Goal: Task Accomplishment & Management: Use online tool/utility

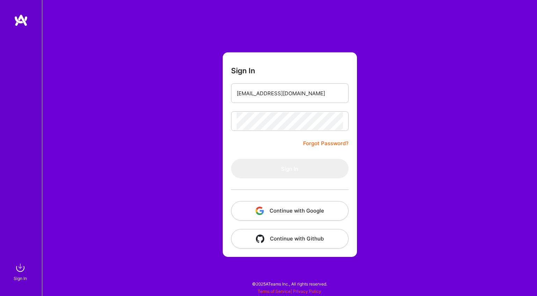
click at [269, 219] on button "Continue with Google" at bounding box center [289, 211] width 117 height 20
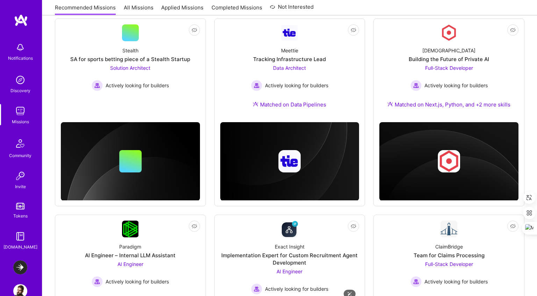
scroll to position [205, 0]
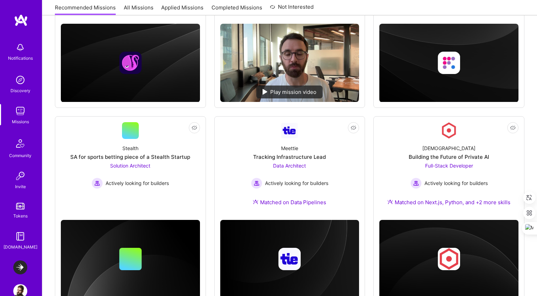
click at [27, 113] on link "Missions" at bounding box center [20, 114] width 43 height 21
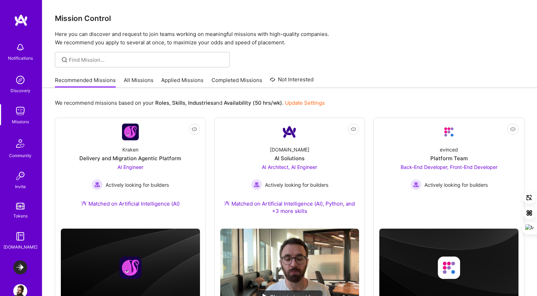
click at [17, 265] on img at bounding box center [20, 268] width 14 height 14
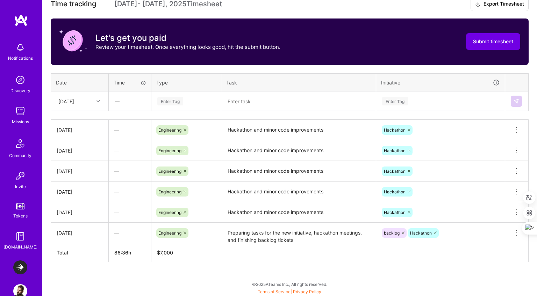
scroll to position [220, 0]
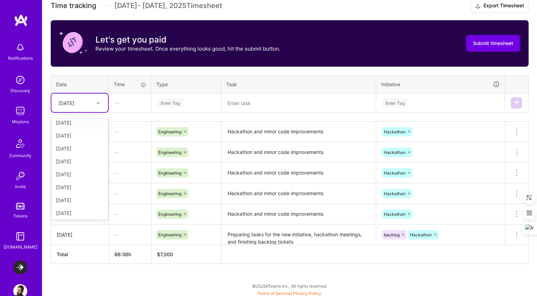
click at [96, 107] on div at bounding box center [99, 103] width 11 height 12
click at [74, 201] on div "[DATE]" at bounding box center [79, 200] width 57 height 13
click at [168, 100] on div "Enter Tag" at bounding box center [170, 103] width 26 height 11
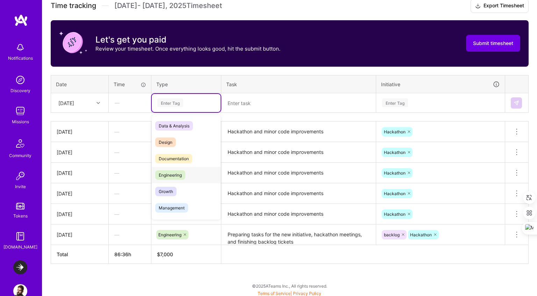
click at [175, 174] on span "Engineering" at bounding box center [170, 175] width 30 height 9
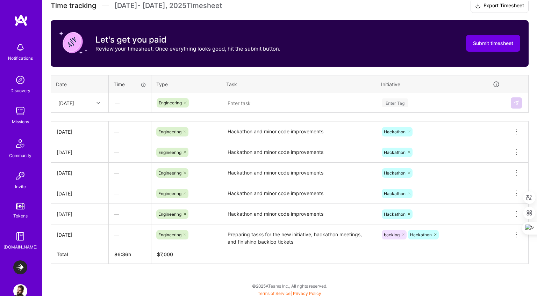
click at [185, 77] on th "Type" at bounding box center [186, 84] width 70 height 18
click at [296, 104] on textarea at bounding box center [298, 103] width 153 height 18
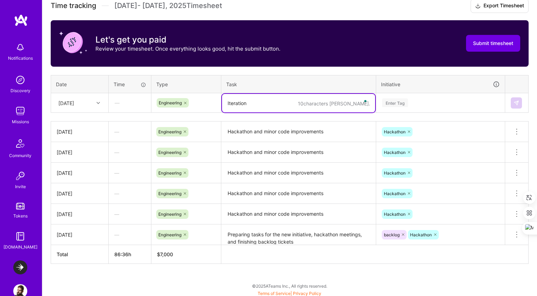
type textarea "Iteration"
click at [223, 103] on textarea "Stop Iteration Project" at bounding box center [298, 103] width 153 height 19
click at [325, 102] on textarea "Development of the new Stop Iteration Project" at bounding box center [298, 103] width 153 height 19
type textarea "Development of the new Stop Iteration flow"
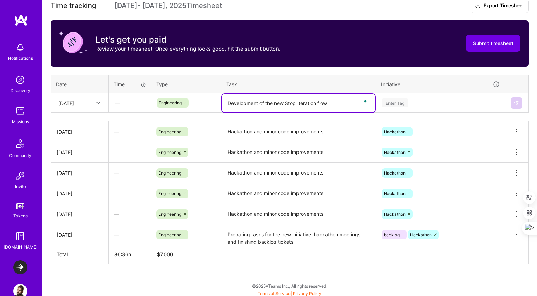
click at [396, 104] on div "Enter Tag" at bounding box center [395, 103] width 26 height 11
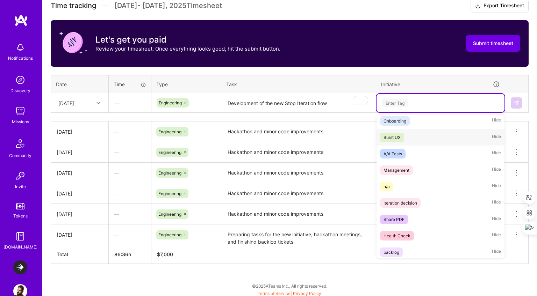
scroll to position [0, 0]
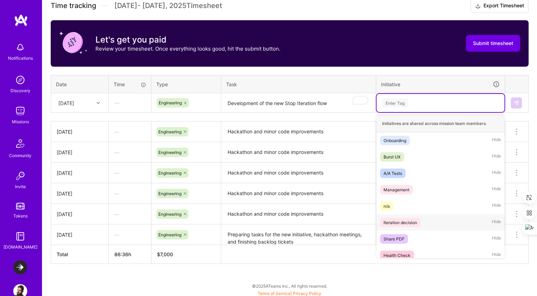
click at [421, 222] on div "Iteration decision Hide" at bounding box center [440, 223] width 128 height 16
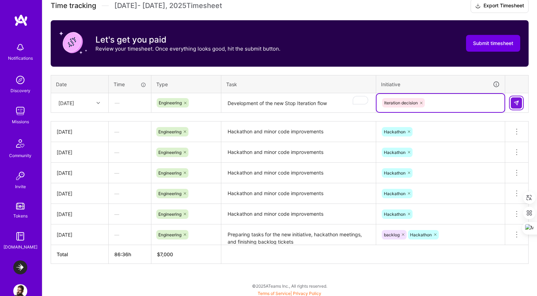
click at [518, 102] on img at bounding box center [516, 103] width 6 height 6
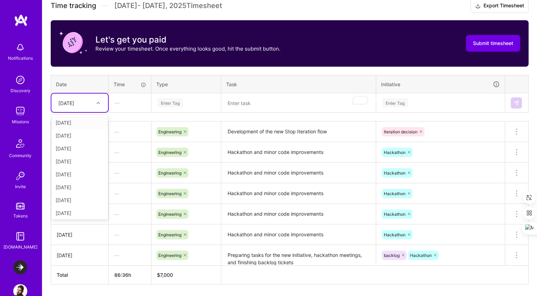
click at [71, 111] on div "[DATE]" at bounding box center [79, 103] width 57 height 19
click at [84, 174] on div "[DATE]" at bounding box center [79, 173] width 57 height 13
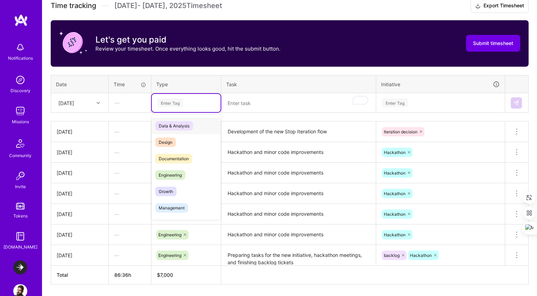
click at [184, 103] on div "Enter Tag" at bounding box center [186, 103] width 59 height 9
click at [178, 176] on span "Engineering" at bounding box center [170, 175] width 30 height 9
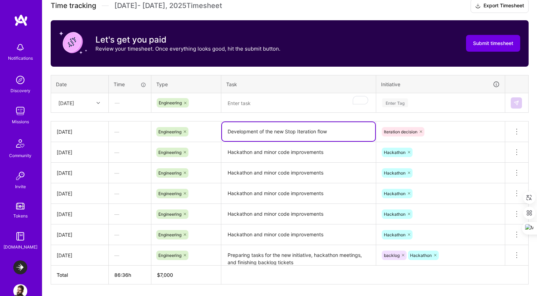
drag, startPoint x: 345, startPoint y: 130, endPoint x: 227, endPoint y: 134, distance: 117.5
click at [227, 134] on textarea "Development of the new Stop Iteration flow" at bounding box center [298, 131] width 153 height 19
click at [251, 101] on textarea "To enrich screen reader interactions, please activate Accessibility in Grammarl…" at bounding box center [298, 103] width 153 height 19
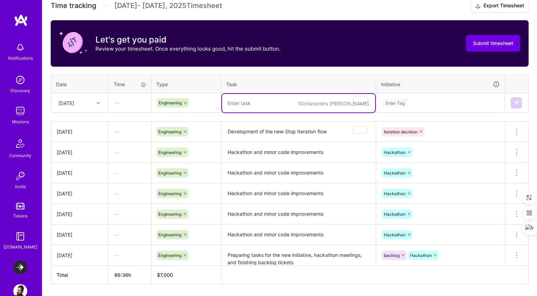
paste textarea "Development of the new Stop Iteration flow"
type textarea "Development of the new Stop Iteration flow"
click at [432, 104] on div "Enter Tag" at bounding box center [440, 103] width 118 height 9
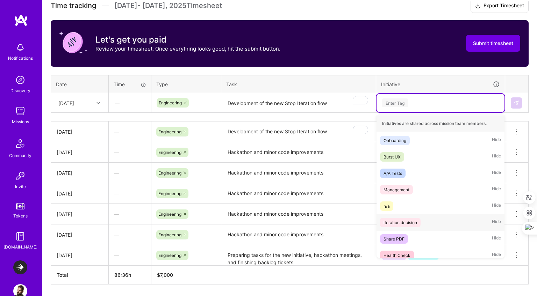
click at [406, 225] on div "Iteration decision" at bounding box center [400, 222] width 34 height 7
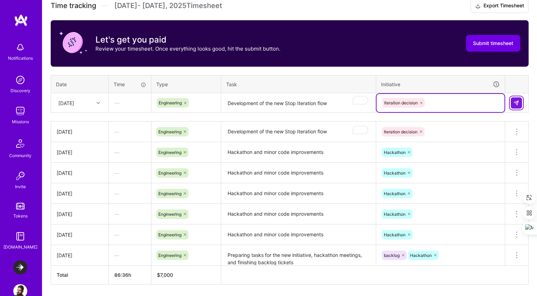
click at [520, 106] on button at bounding box center [516, 103] width 11 height 11
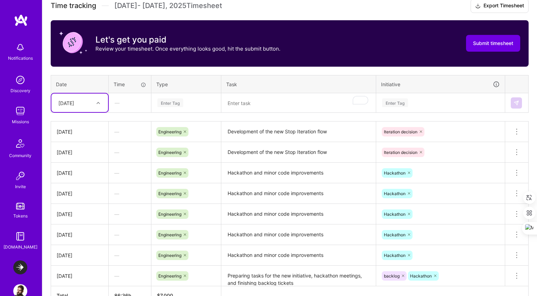
click at [102, 105] on div at bounding box center [99, 103] width 11 height 9
click at [82, 190] on div "[DATE]" at bounding box center [79, 187] width 57 height 13
click at [172, 104] on div "Enter Tag" at bounding box center [170, 103] width 26 height 11
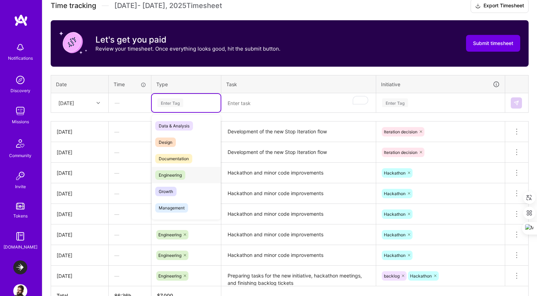
click at [174, 173] on span "Engineering" at bounding box center [170, 175] width 30 height 9
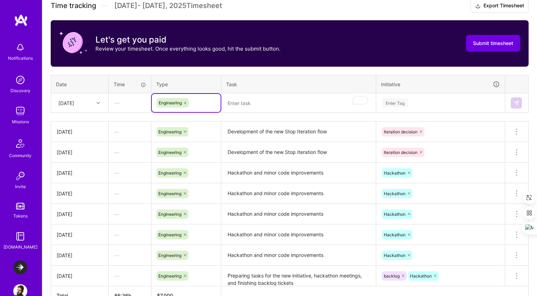
click at [244, 112] on td at bounding box center [298, 103] width 155 height 20
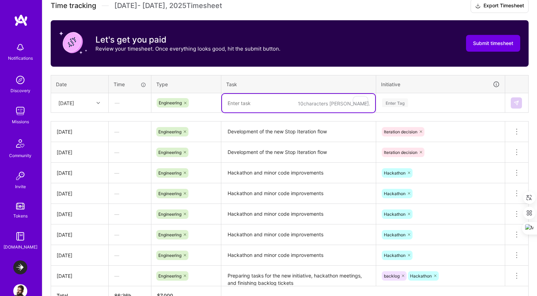
click at [253, 103] on textarea "To enrich screen reader interactions, please activate Accessibility in Grammarl…" at bounding box center [298, 103] width 153 height 19
paste textarea "Development of the new Stop Iteration flow"
type textarea "Development of the new Stop Iteration flow"
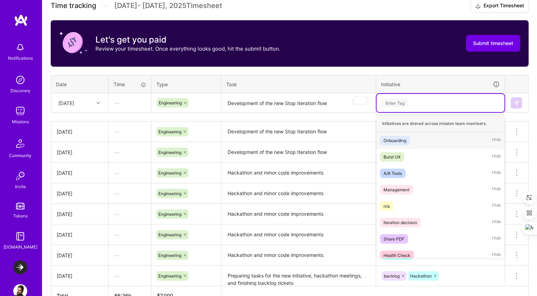
click at [405, 101] on div "Enter Tag" at bounding box center [395, 103] width 26 height 11
click at [404, 225] on div "Iteration decision" at bounding box center [400, 222] width 34 height 7
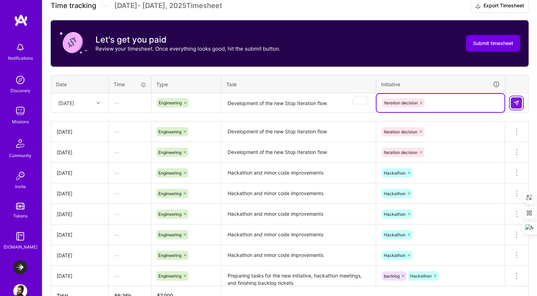
click at [518, 99] on button at bounding box center [516, 103] width 11 height 11
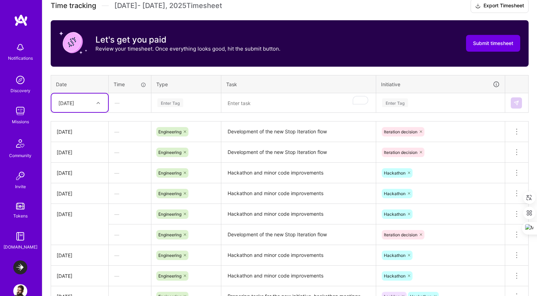
click at [101, 106] on div at bounding box center [99, 103] width 11 height 9
click at [81, 197] on div "[DATE]" at bounding box center [79, 199] width 57 height 13
click at [86, 109] on div "[DATE]" at bounding box center [79, 103] width 57 height 19
click at [84, 196] on div "[DATE]" at bounding box center [79, 199] width 57 height 13
click at [192, 97] on div "Enter Tag" at bounding box center [186, 103] width 69 height 18
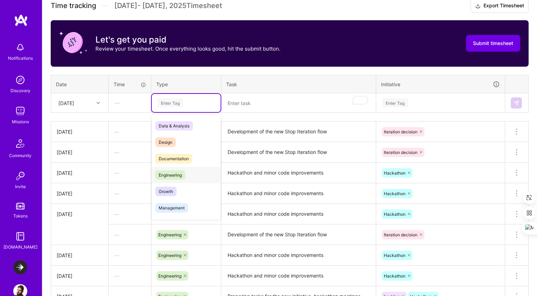
click at [179, 176] on span "Engineering" at bounding box center [170, 175] width 30 height 9
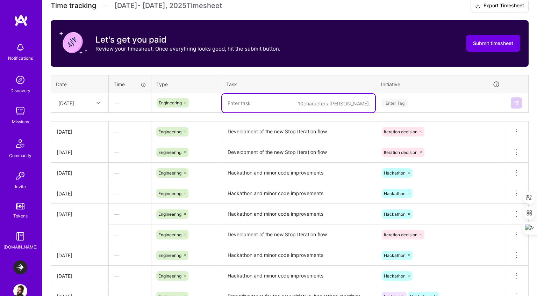
click at [253, 106] on textarea "To enrich screen reader interactions, please activate Accessibility in Grammarl…" at bounding box center [298, 103] width 153 height 19
paste textarea "Development of the new Stop Iteration flow"
type textarea "Development of the new Stop Iteration flow"
click at [438, 111] on div "Enter Tag" at bounding box center [440, 103] width 128 height 18
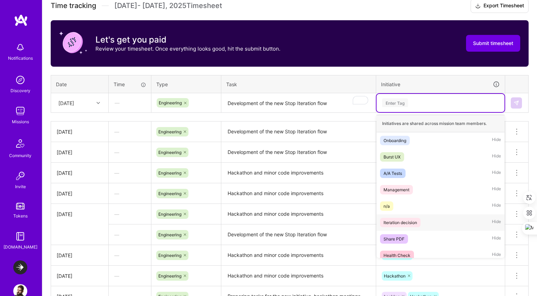
click at [411, 224] on div "Iteration decision" at bounding box center [400, 222] width 34 height 7
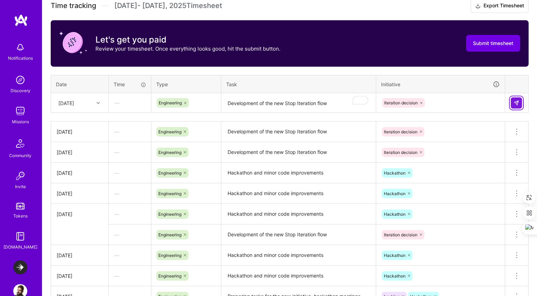
click at [514, 100] on img at bounding box center [516, 103] width 6 height 6
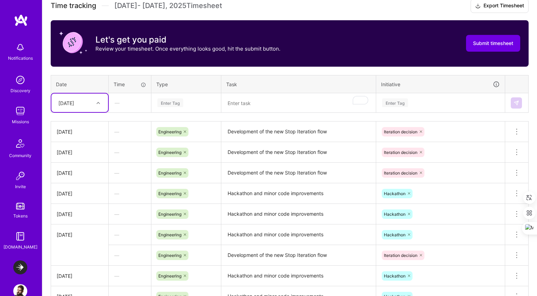
click at [95, 103] on div at bounding box center [99, 103] width 11 height 9
click at [84, 199] on div "[DATE]" at bounding box center [79, 199] width 57 height 13
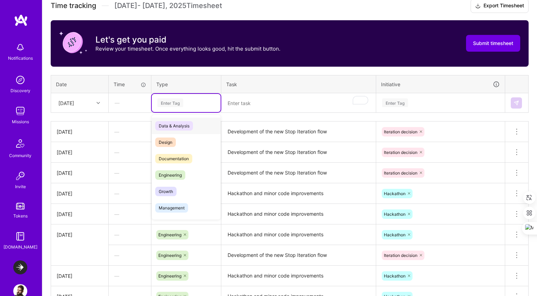
click at [167, 104] on div "Enter Tag" at bounding box center [170, 103] width 26 height 11
click at [175, 180] on div "Engineering" at bounding box center [186, 175] width 69 height 16
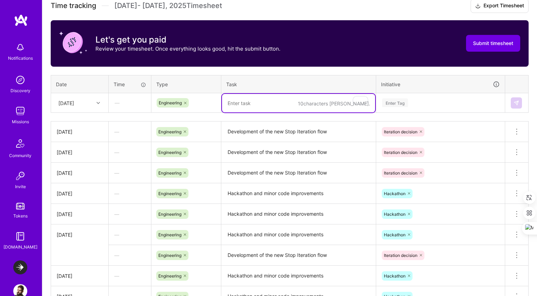
click at [266, 98] on textarea "To enrich screen reader interactions, please activate Accessibility in Grammarl…" at bounding box center [298, 103] width 153 height 19
paste textarea "Development of the new Stop Iteration flow"
type textarea "Development of the new Stop Iteration flow"
click at [404, 105] on div "Enter Tag" at bounding box center [395, 103] width 26 height 11
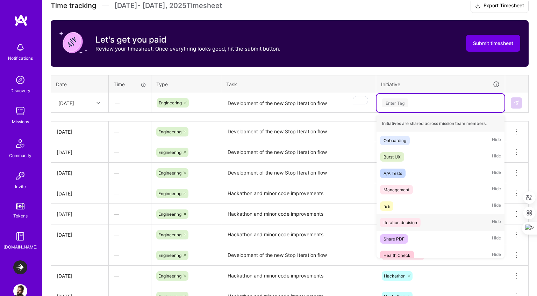
click at [405, 221] on div "Iteration decision" at bounding box center [400, 222] width 34 height 7
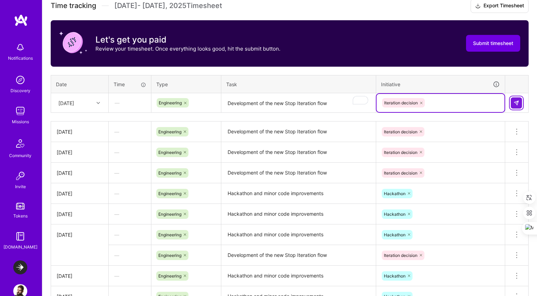
click at [512, 107] on button at bounding box center [516, 103] width 11 height 11
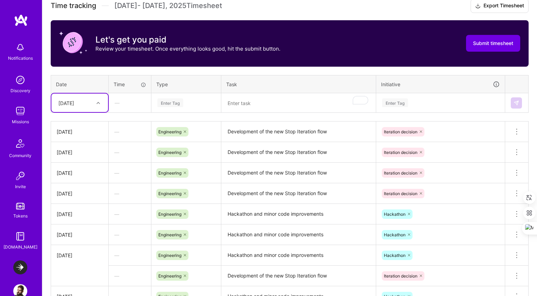
click at [96, 102] on div at bounding box center [99, 103] width 11 height 9
click at [82, 207] on div "[DATE]" at bounding box center [79, 212] width 57 height 13
click at [190, 100] on div "Enter Tag" at bounding box center [186, 103] width 59 height 9
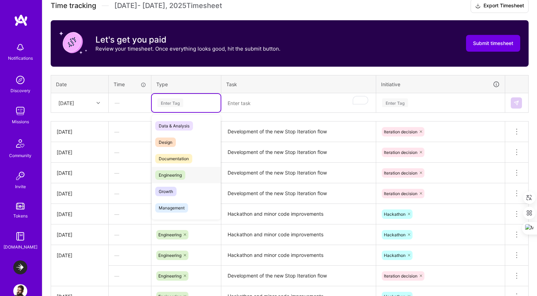
click at [181, 172] on span "Engineering" at bounding box center [170, 175] width 30 height 9
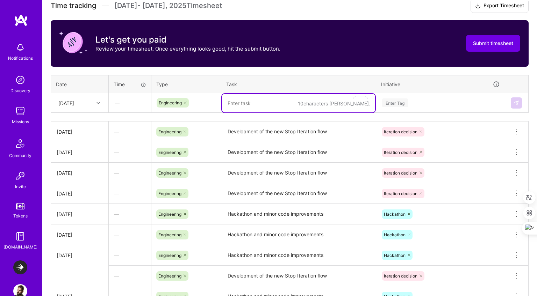
click at [269, 110] on textarea "To enrich screen reader interactions, please activate Accessibility in Grammarl…" at bounding box center [298, 103] width 153 height 19
paste textarea "Development of the new Stop Iteration flow"
type textarea "Development of the new Stop Iteration flow"
click at [416, 102] on div "Enter Tag" at bounding box center [440, 103] width 118 height 9
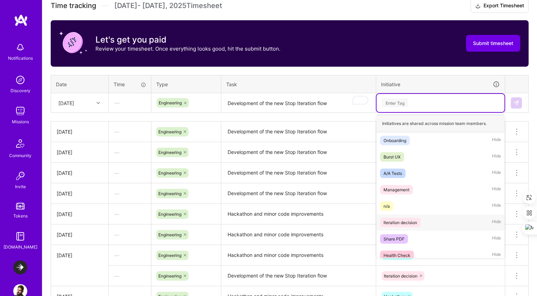
click at [405, 221] on div "Iteration decision" at bounding box center [400, 222] width 34 height 7
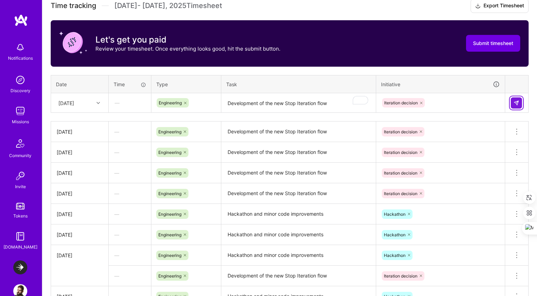
click at [514, 107] on button at bounding box center [516, 103] width 11 height 11
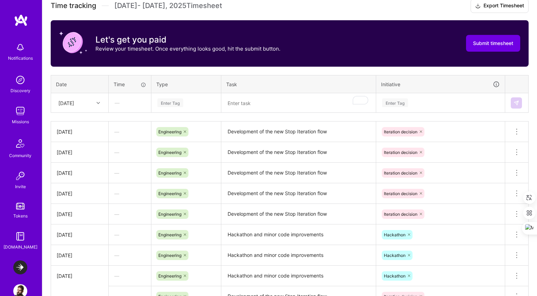
click at [358, 60] on div "Let's get you paid Review your timesheet. Once everything looks good, hit the s…" at bounding box center [290, 43] width 478 height 46
click at [85, 112] on td "[DATE]" at bounding box center [80, 103] width 58 height 20
click at [89, 101] on div "[DATE]" at bounding box center [74, 103] width 39 height 12
click at [295, 11] on h3 "Time tracking [DATE] - [DATE] Timesheet Export Timesheet" at bounding box center [290, 6] width 478 height 14
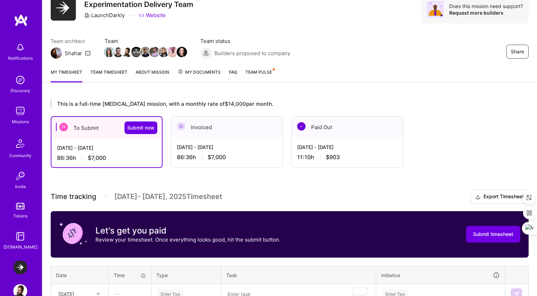
scroll to position [28, 0]
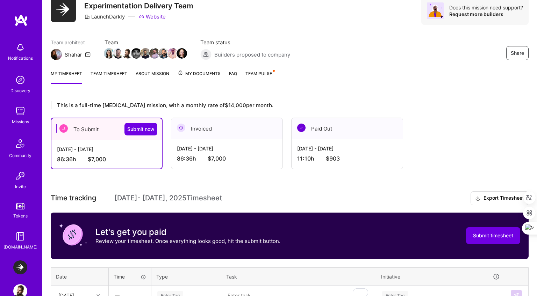
click at [432, 62] on div "Share Experimentation Delivery Team LaunchDarkly Website Does this mission need…" at bounding box center [289, 18] width 495 height 92
click at [245, 81] on link "Team Pulse" at bounding box center [259, 77] width 29 height 14
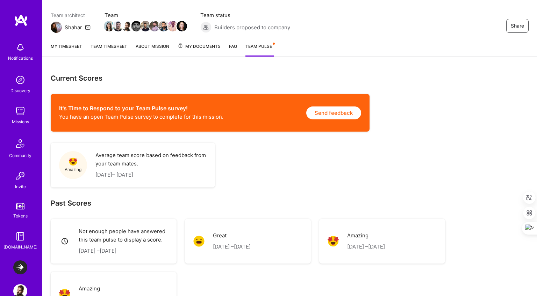
scroll to position [92, 0]
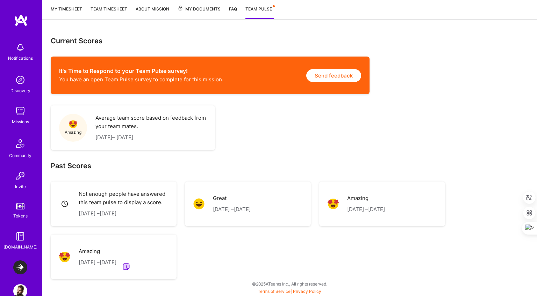
click at [127, 268] on span "1" at bounding box center [126, 267] width 2 height 7
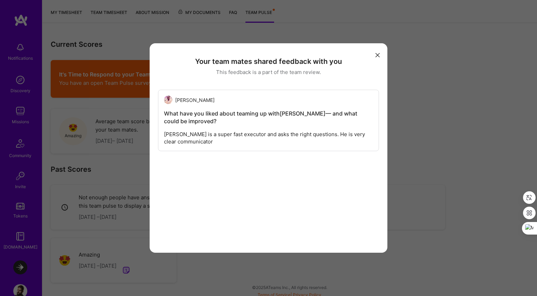
click at [175, 276] on div "Your team mates shared feedback with you This feedback is a part of the team re…" at bounding box center [268, 148] width 537 height 296
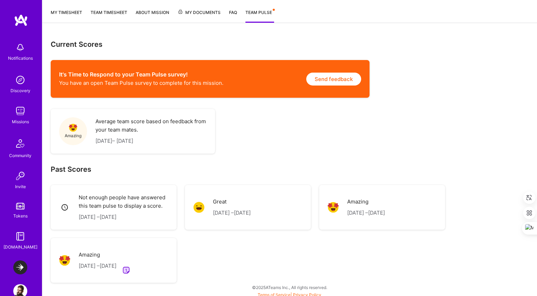
scroll to position [0, 0]
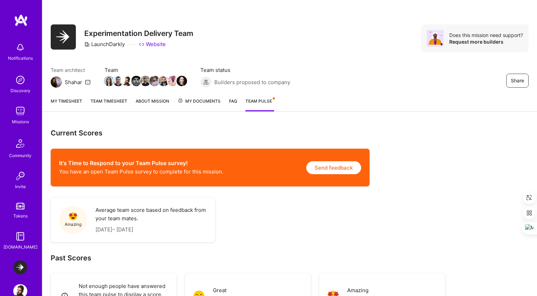
click at [12, 121] on div "Missions" at bounding box center [20, 121] width 17 height 7
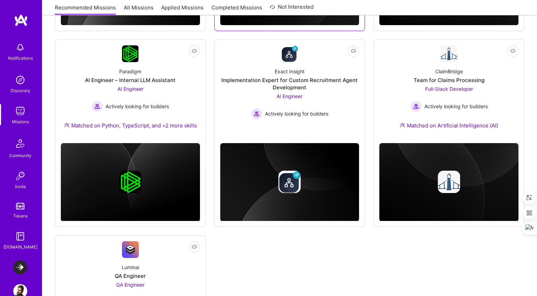
scroll to position [436, 0]
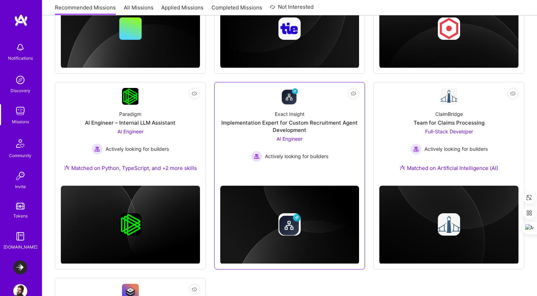
click at [292, 136] on span "AI Engineer" at bounding box center [289, 139] width 26 height 6
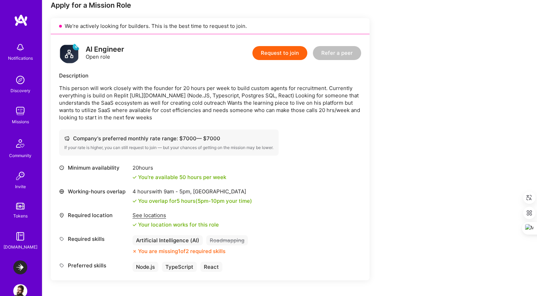
scroll to position [159, 0]
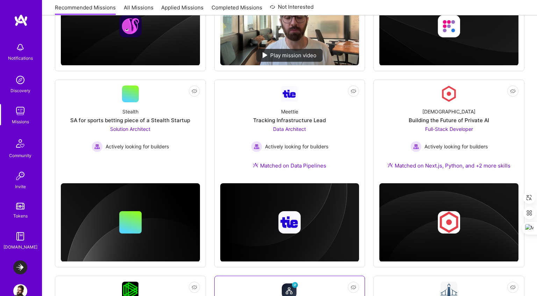
scroll to position [228, 0]
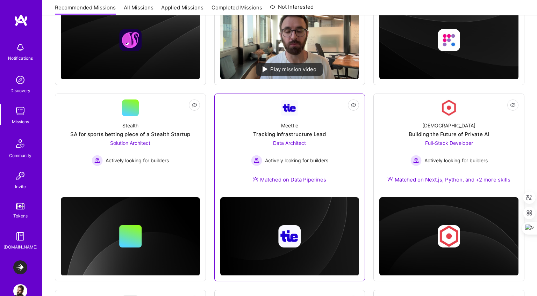
click at [266, 125] on div "Meettie Tracking Infrastructure Lead Data Architect Actively looking for builde…" at bounding box center [289, 153] width 139 height 75
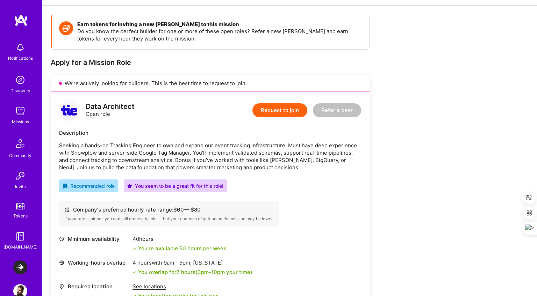
scroll to position [103, 0]
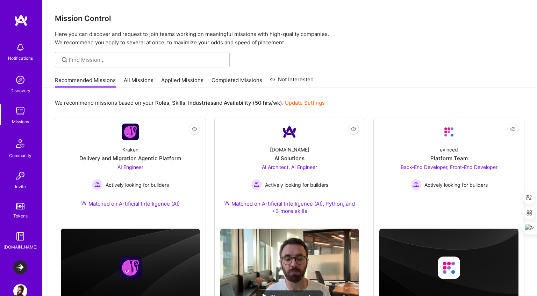
click at [419, 135] on link "Not Interested evinced Platform Team Back-End Developer, Front-End Developer Ac…" at bounding box center [448, 168] width 139 height 89
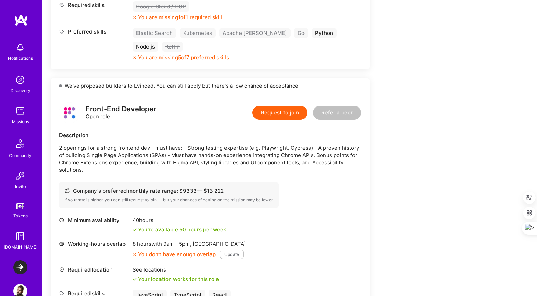
scroll to position [399, 0]
